Goal: Task Accomplishment & Management: Manage account settings

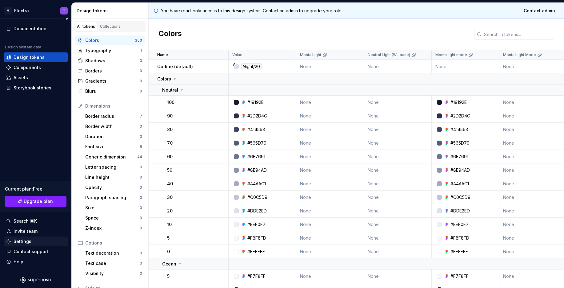
click at [26, 241] on div "Settings" at bounding box center [23, 241] width 18 height 6
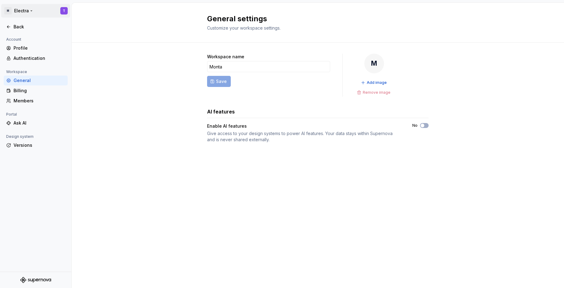
click at [24, 11] on html "M Electra T Back Account Profile Authentication Workspace General Billing Membe…" at bounding box center [282, 144] width 564 height 288
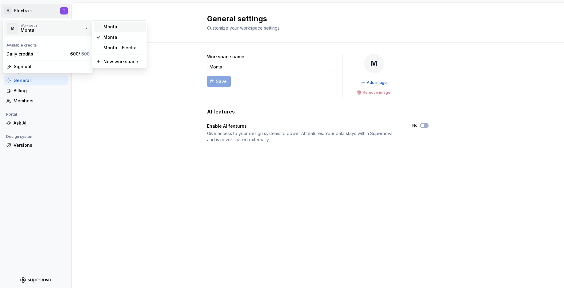
click at [125, 30] on div "Monta" at bounding box center [120, 27] width 52 height 10
